Goal: Task Accomplishment & Management: Complete application form

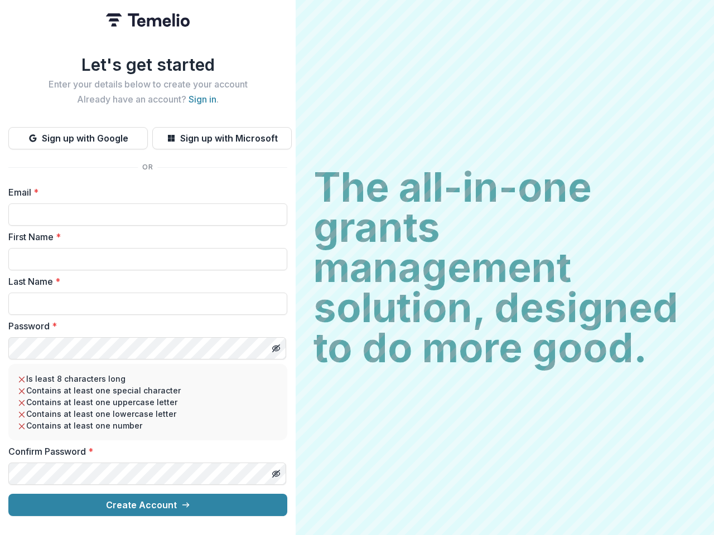
click at [357, 268] on h2 "The all-in-one grants management solution, designed to do more good." at bounding box center [504, 267] width 382 height 201
click at [78, 134] on button "Sign up with Google" at bounding box center [77, 138] width 139 height 22
click at [221, 134] on button "Sign up with Microsoft" at bounding box center [221, 138] width 139 height 22
click at [275, 345] on line "Toggle password visibility" at bounding box center [276, 348] width 7 height 7
click at [275, 471] on line "Toggle password visibility" at bounding box center [276, 474] width 7 height 7
